Goal: Find specific page/section: Find specific page/section

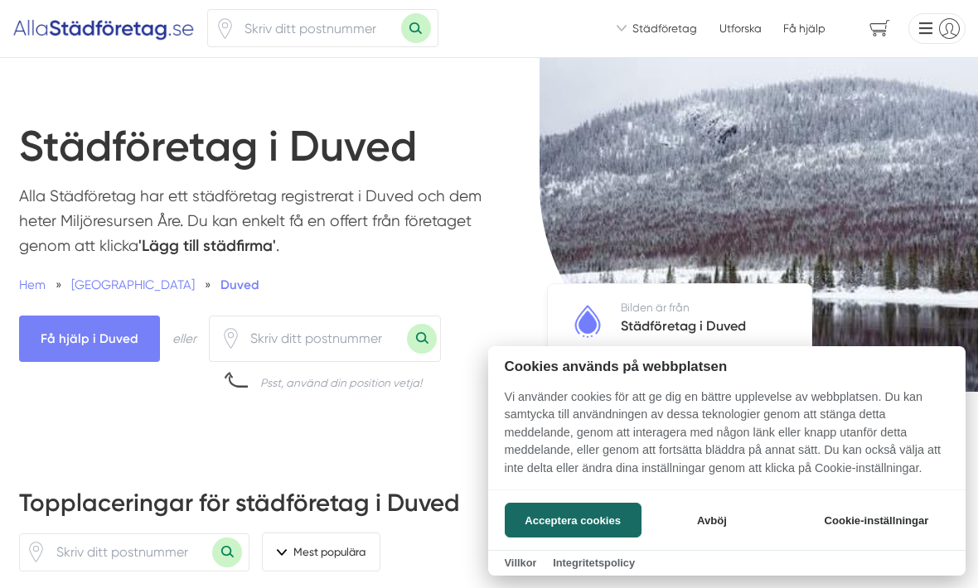
click at [557, 512] on button "Acceptera cookies" at bounding box center [573, 520] width 137 height 35
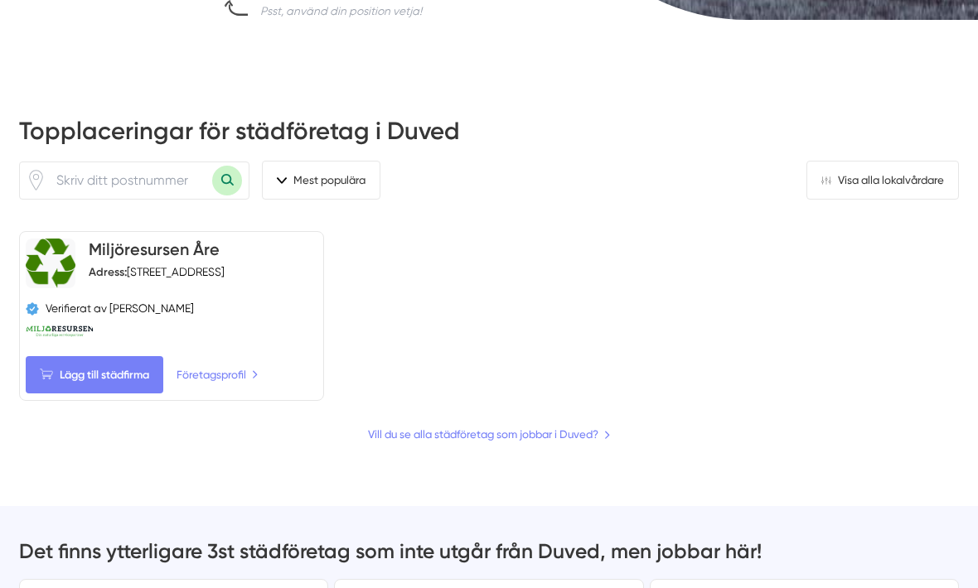
scroll to position [370, 0]
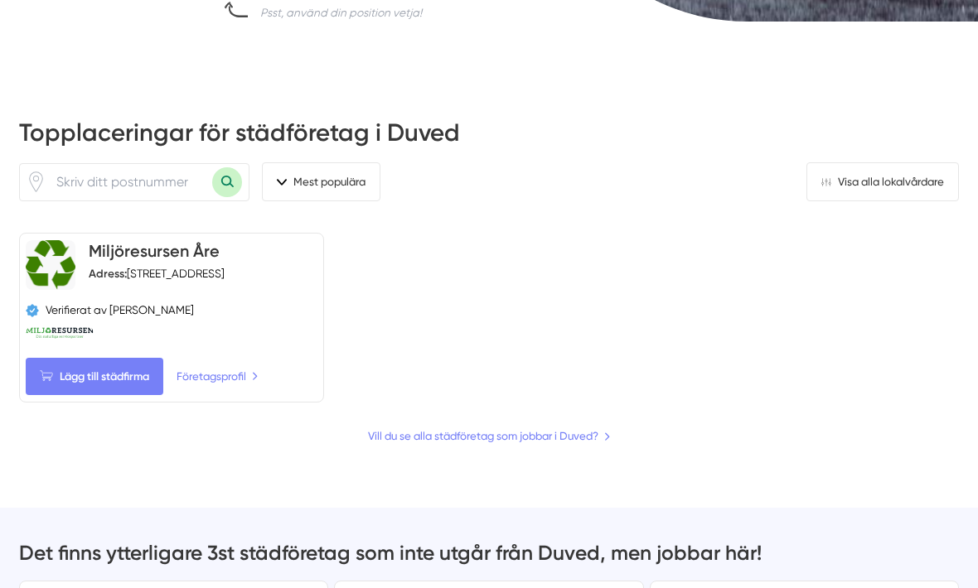
click at [129, 379] on span "Lägg till städfirma" at bounding box center [95, 376] width 138 height 37
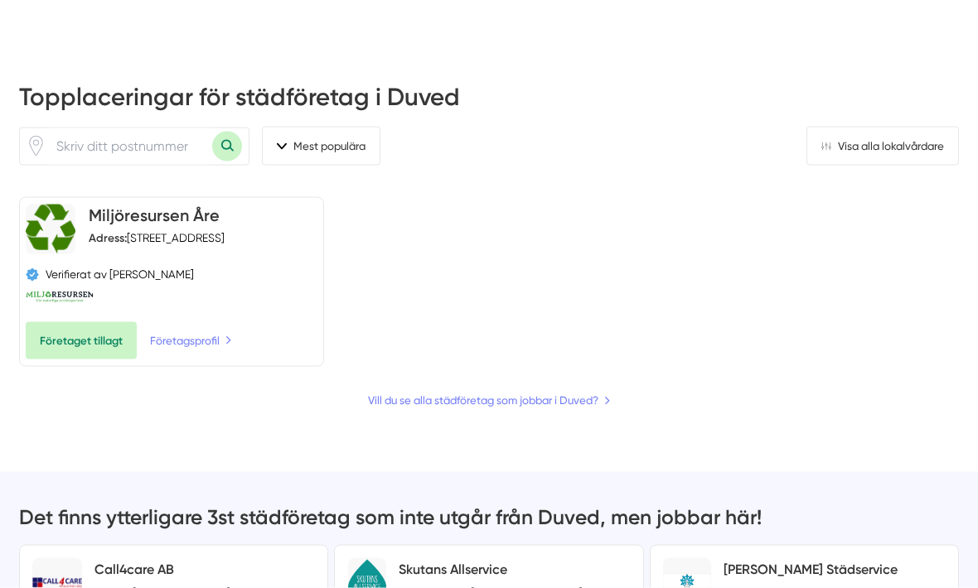
scroll to position [407, 0]
click at [610, 409] on link "Vill du se alla städföretag som jobbar i Duved?" at bounding box center [489, 399] width 243 height 17
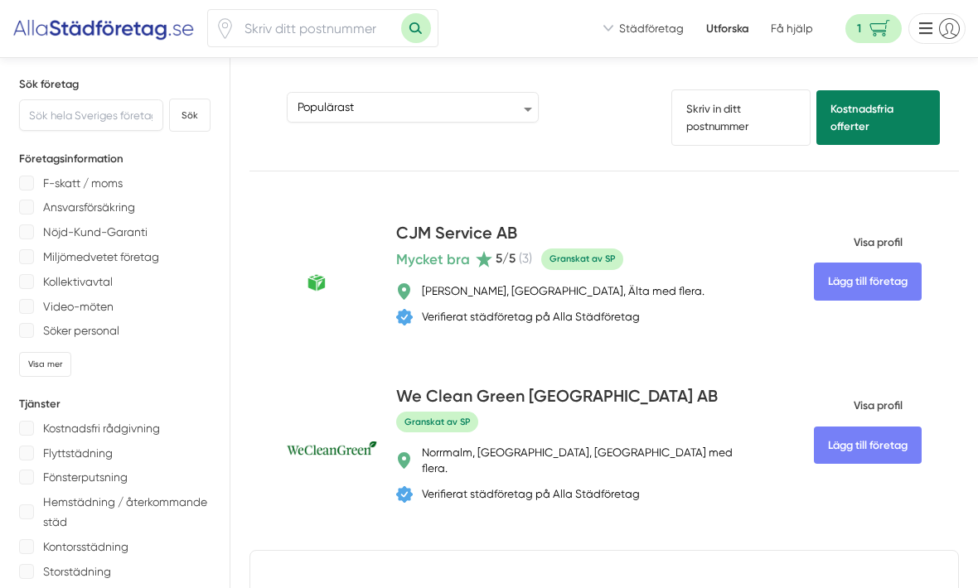
click at [715, 122] on link "Skriv in ditt postnummer" at bounding box center [740, 118] width 139 height 56
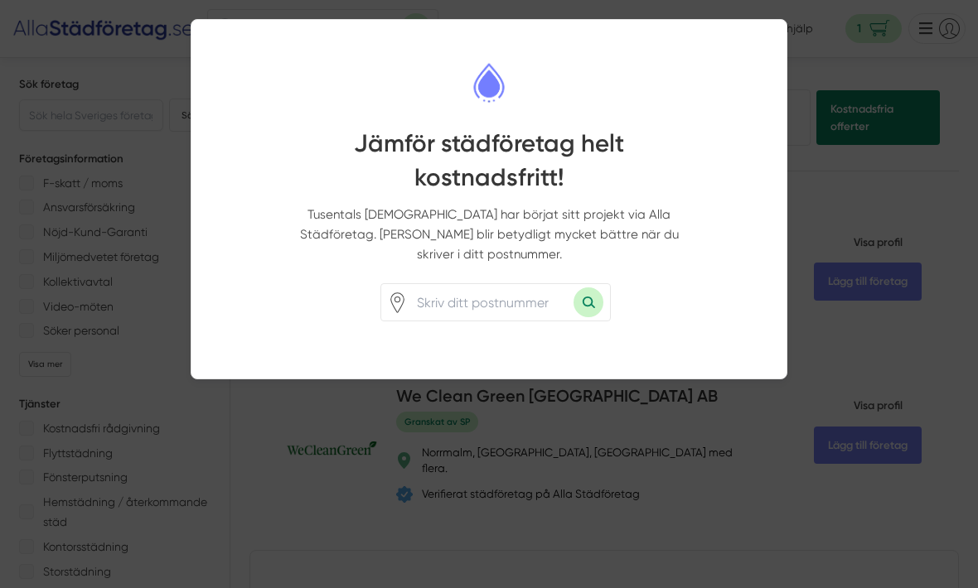
click at [423, 284] on input "number" at bounding box center [491, 302] width 166 height 36
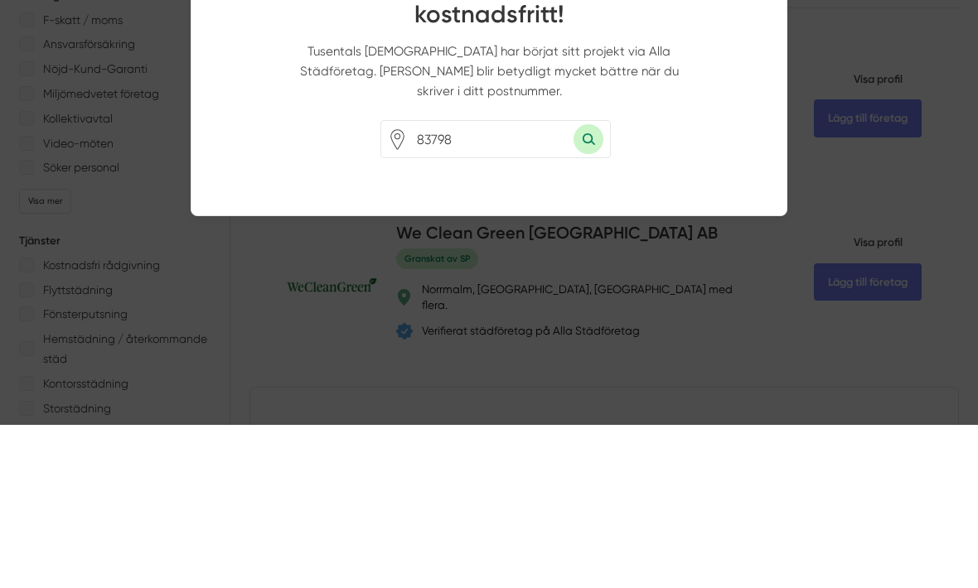
type input "83798"
click at [588, 288] on button "Sök med postnummer" at bounding box center [588, 303] width 30 height 30
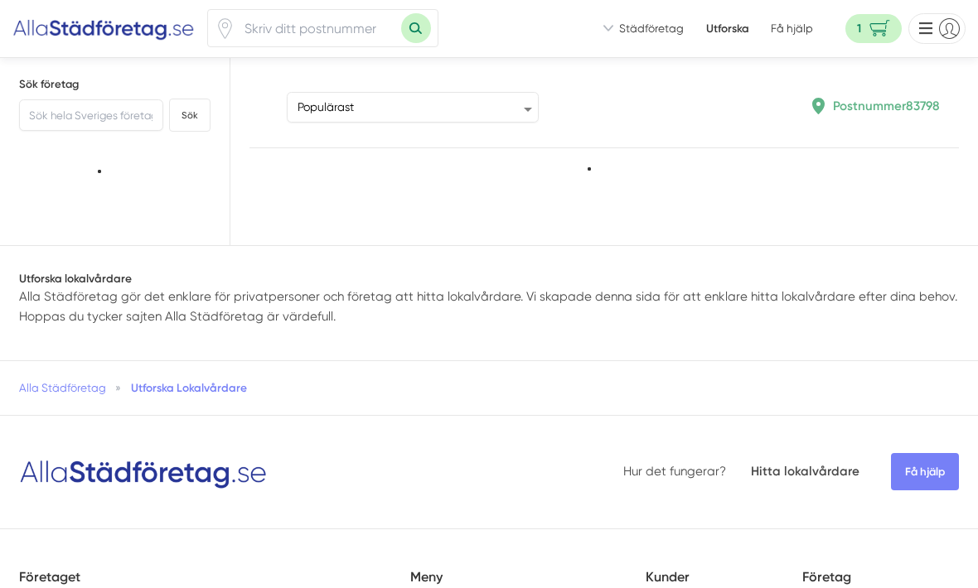
type input "83798"
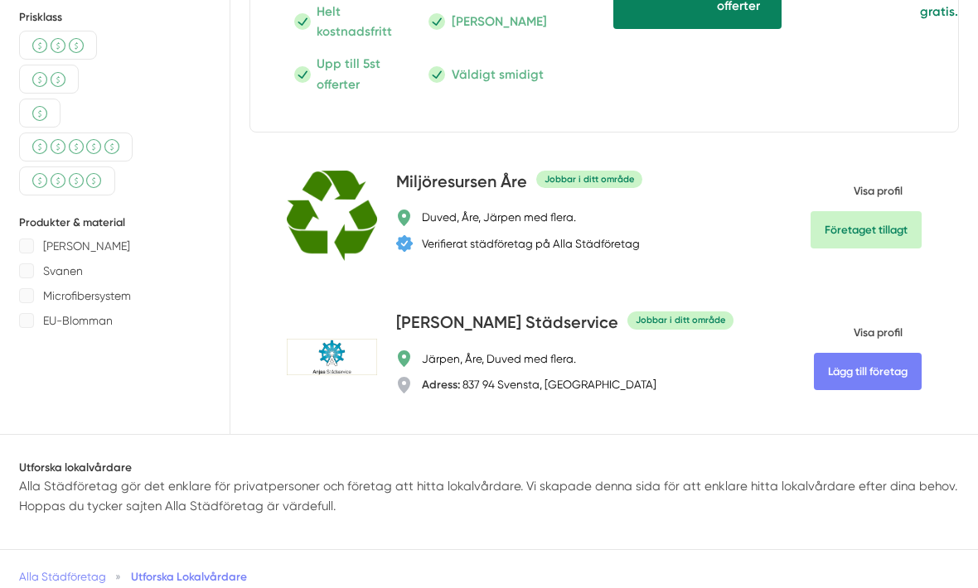
scroll to position [651, 0]
